Goal: Task Accomplishment & Management: Complete application form

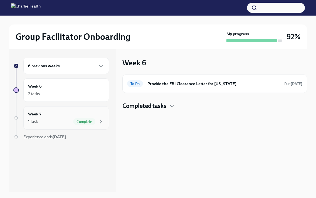
click at [94, 121] on span "Complete" at bounding box center [84, 122] width 22 height 4
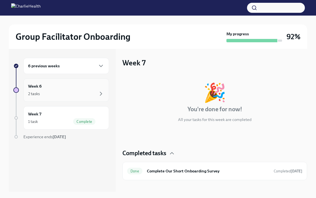
click at [82, 101] on div "Week 6 2 tasks" at bounding box center [66, 89] width 86 height 23
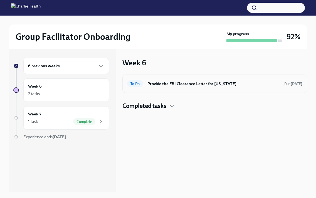
click at [158, 87] on div "To Do Provide the FBI Clearance Letter for [US_STATE] Due [DATE]" at bounding box center [214, 83] width 175 height 9
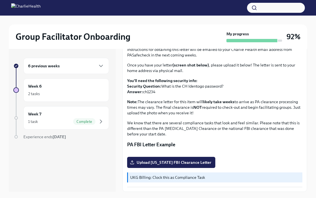
scroll to position [87, 0]
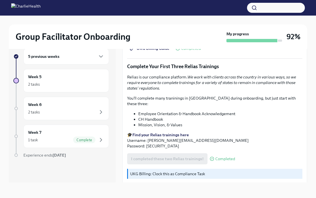
scroll to position [567, 0]
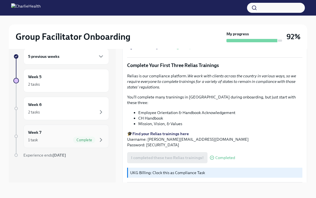
click at [92, 141] on span "Complete" at bounding box center [84, 140] width 22 height 4
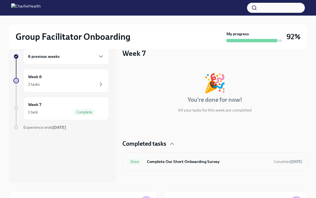
click at [169, 159] on h6 "Complete Our Short Onboarding Survey" at bounding box center [208, 162] width 122 height 6
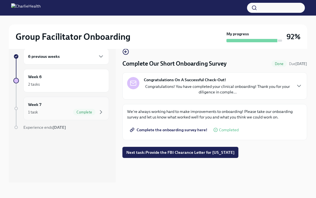
click at [72, 114] on div "1 task Complete" at bounding box center [66, 112] width 76 height 7
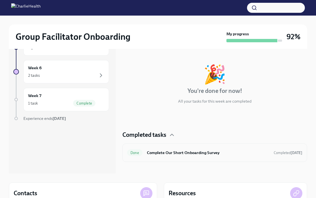
scroll to position [11, 0]
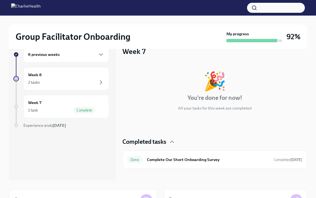
click at [157, 140] on h4 "Completed tasks" at bounding box center [144, 142] width 44 height 8
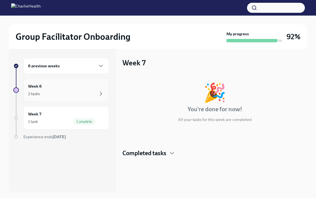
click at [98, 88] on div "Week 6 2 tasks" at bounding box center [66, 90] width 76 height 14
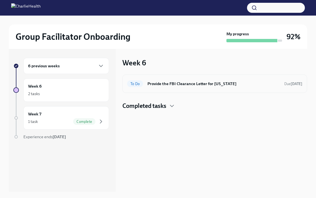
click at [152, 81] on h6 "Provide the FBI Clearance Letter for [US_STATE]" at bounding box center [213, 84] width 132 height 6
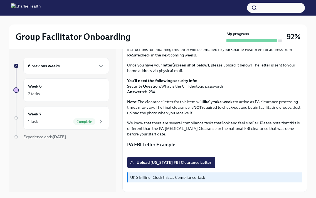
scroll to position [98, 0]
click at [155, 164] on span "Upload [US_STATE] FBI Clearance Letter" at bounding box center [171, 163] width 80 height 6
click at [0, 0] on input "Upload [US_STATE] FBI Clearance Letter" at bounding box center [0, 0] width 0 height 0
click at [158, 166] on label "Upload [US_STATE] FBI Clearance Letter" at bounding box center [171, 162] width 88 height 11
click at [0, 0] on input "Upload [US_STATE] FBI Clearance Letter" at bounding box center [0, 0] width 0 height 0
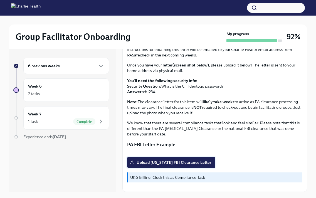
click at [158, 166] on label "Upload [US_STATE] FBI Clearance Letter" at bounding box center [171, 162] width 88 height 11
click at [0, 0] on input "Upload [US_STATE] FBI Clearance Letter" at bounding box center [0, 0] width 0 height 0
click at [158, 166] on label "Upload [US_STATE] FBI Clearance Letter" at bounding box center [171, 162] width 88 height 11
click at [0, 0] on input "Upload [US_STATE] FBI Clearance Letter" at bounding box center [0, 0] width 0 height 0
click at [158, 166] on label "Upload [US_STATE] FBI Clearance Letter" at bounding box center [171, 162] width 88 height 11
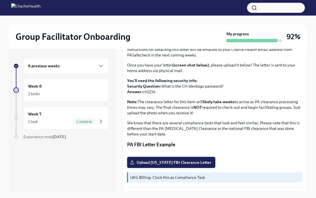
click at [0, 0] on input "Upload [US_STATE] FBI Clearance Letter" at bounding box center [0, 0] width 0 height 0
